Goal: Transaction & Acquisition: Purchase product/service

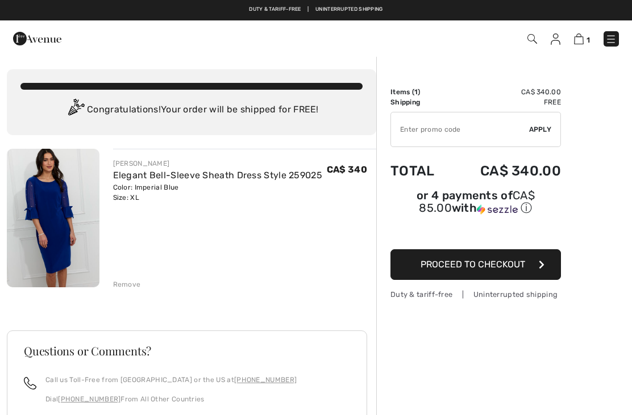
click at [59, 223] on img at bounding box center [53, 218] width 93 height 139
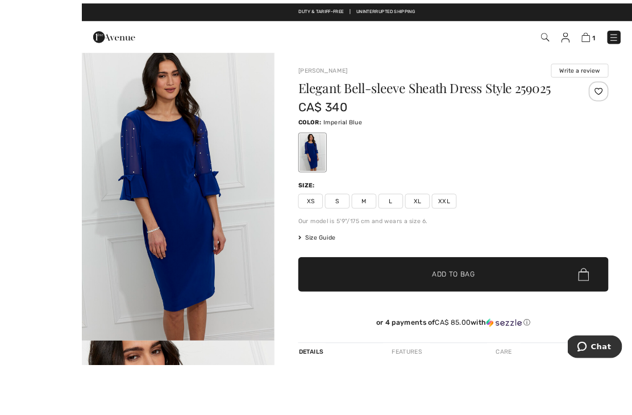
scroll to position [30, 0]
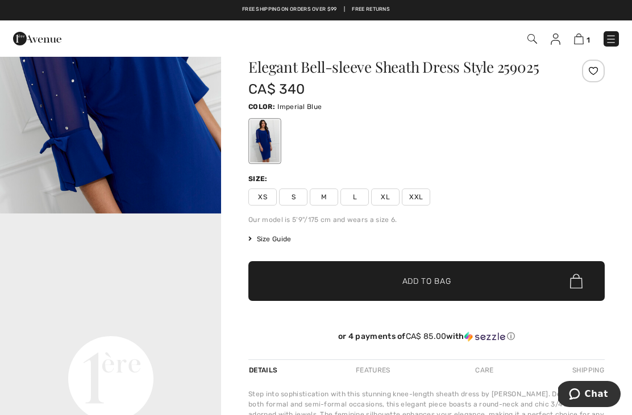
click at [430, 150] on div at bounding box center [426, 141] width 356 height 47
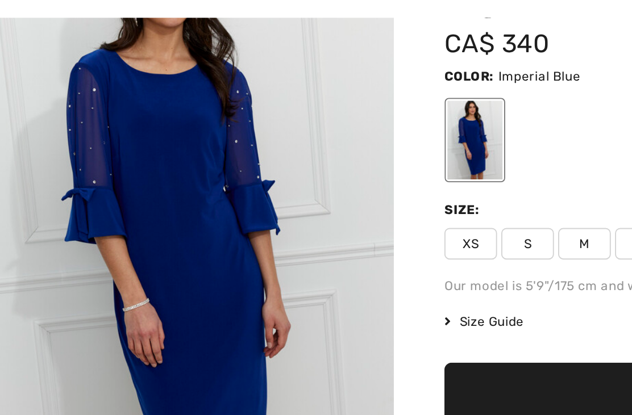
scroll to position [0, 0]
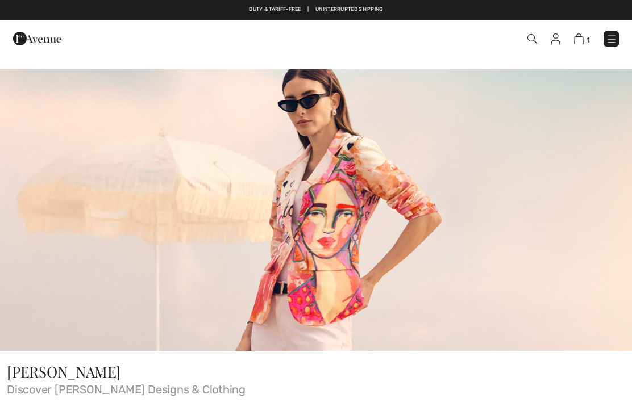
checkbox input "true"
